Goal: Find specific page/section: Find specific page/section

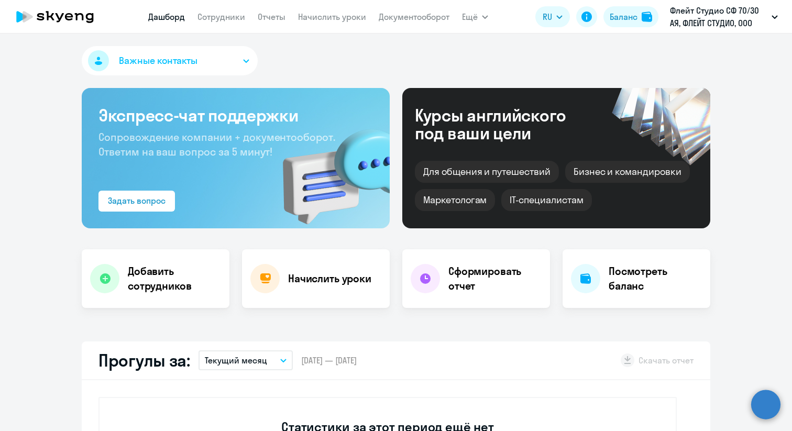
select select "30"
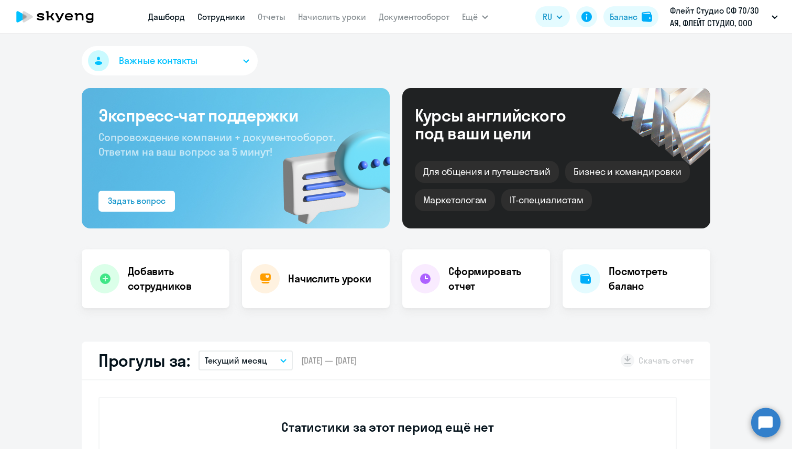
click at [221, 21] on link "Сотрудники" at bounding box center [221, 17] width 48 height 10
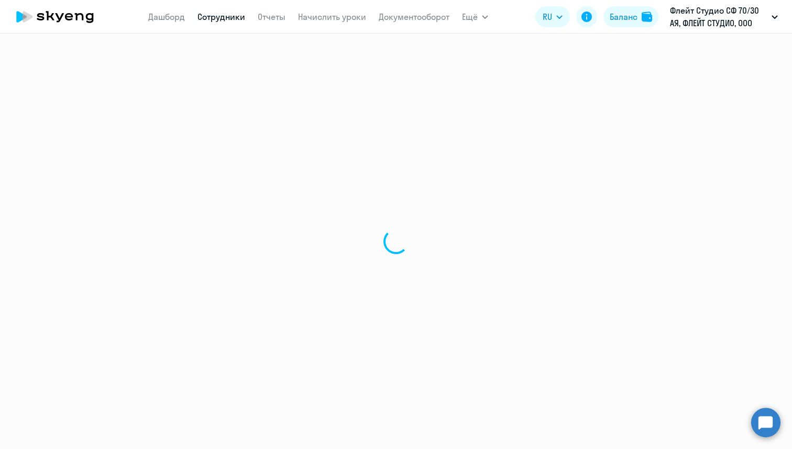
select select "30"
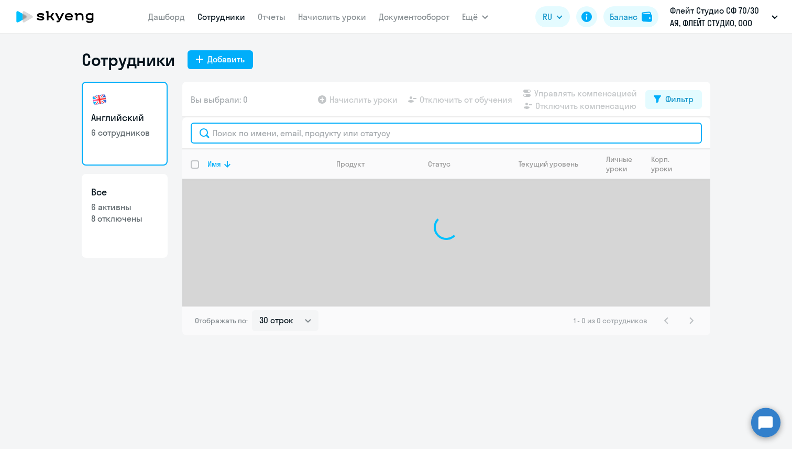
click at [293, 137] on input "text" at bounding box center [446, 133] width 511 height 21
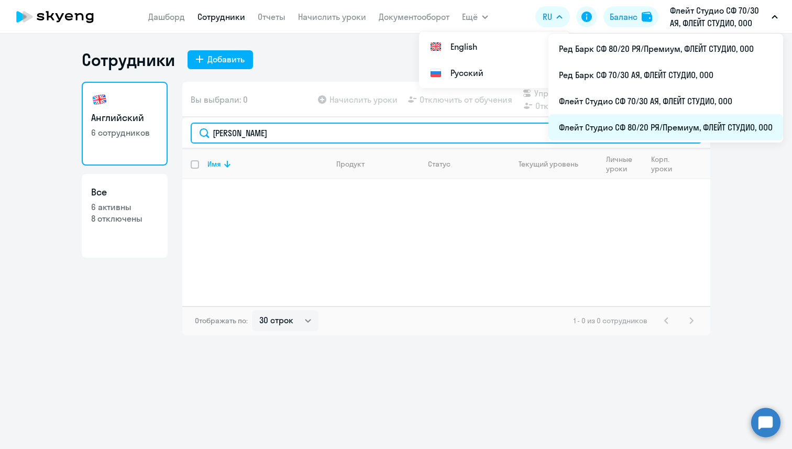
type input "[PERSON_NAME]"
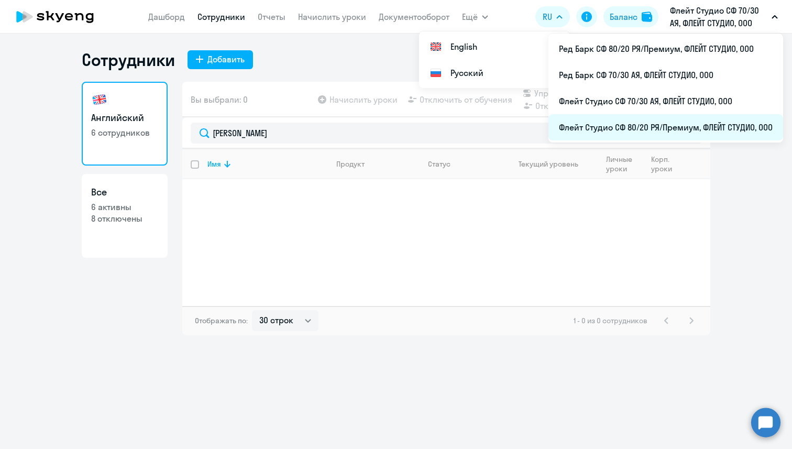
click at [671, 116] on li "Флейт Студио СФ 80/20 РЯ/Премиум, ФЛЕЙТ СТУДИО, ООО" at bounding box center [665, 127] width 235 height 26
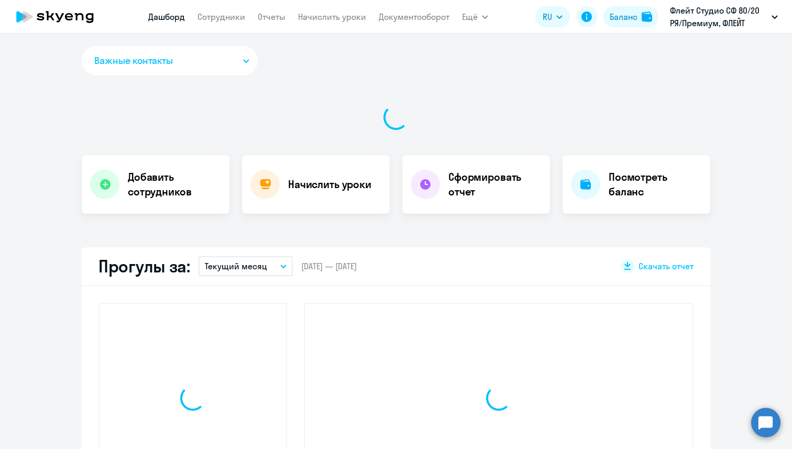
click at [224, 21] on link "Сотрудники" at bounding box center [221, 17] width 48 height 10
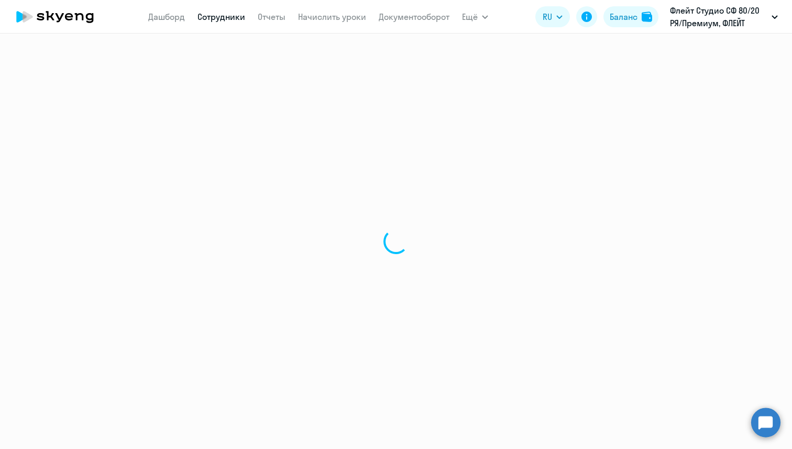
select select "30"
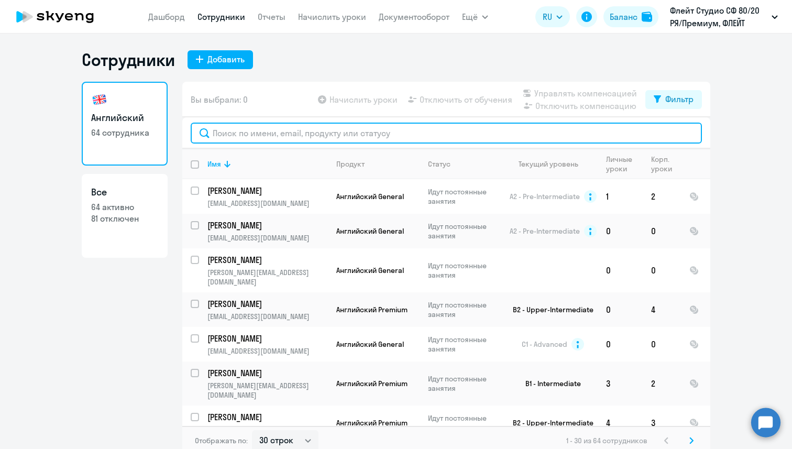
click at [265, 133] on input "text" at bounding box center [446, 133] width 511 height 21
paste input "[PERSON_NAME][EMAIL_ADDRESS][DOMAIN_NAME]"
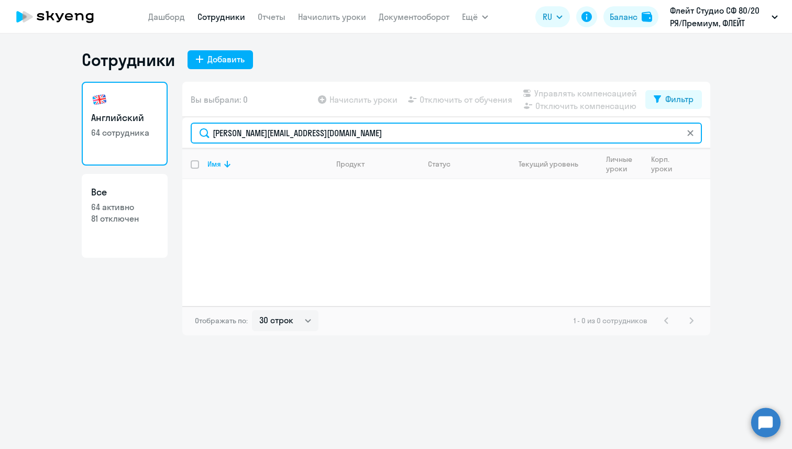
click at [326, 125] on input "[PERSON_NAME][EMAIL_ADDRESS][DOMAIN_NAME]" at bounding box center [446, 133] width 511 height 21
drag, startPoint x: 346, startPoint y: 130, endPoint x: 169, endPoint y: 123, distance: 176.6
click at [169, 123] on div "Английский 64 сотрудника Все 64 активно 81 отключен Вы выбрали: 0 Начислить уро…" at bounding box center [396, 208] width 628 height 253
type input "[PERSON_NAME]"
